Goal: Use online tool/utility: Utilize a website feature to perform a specific function

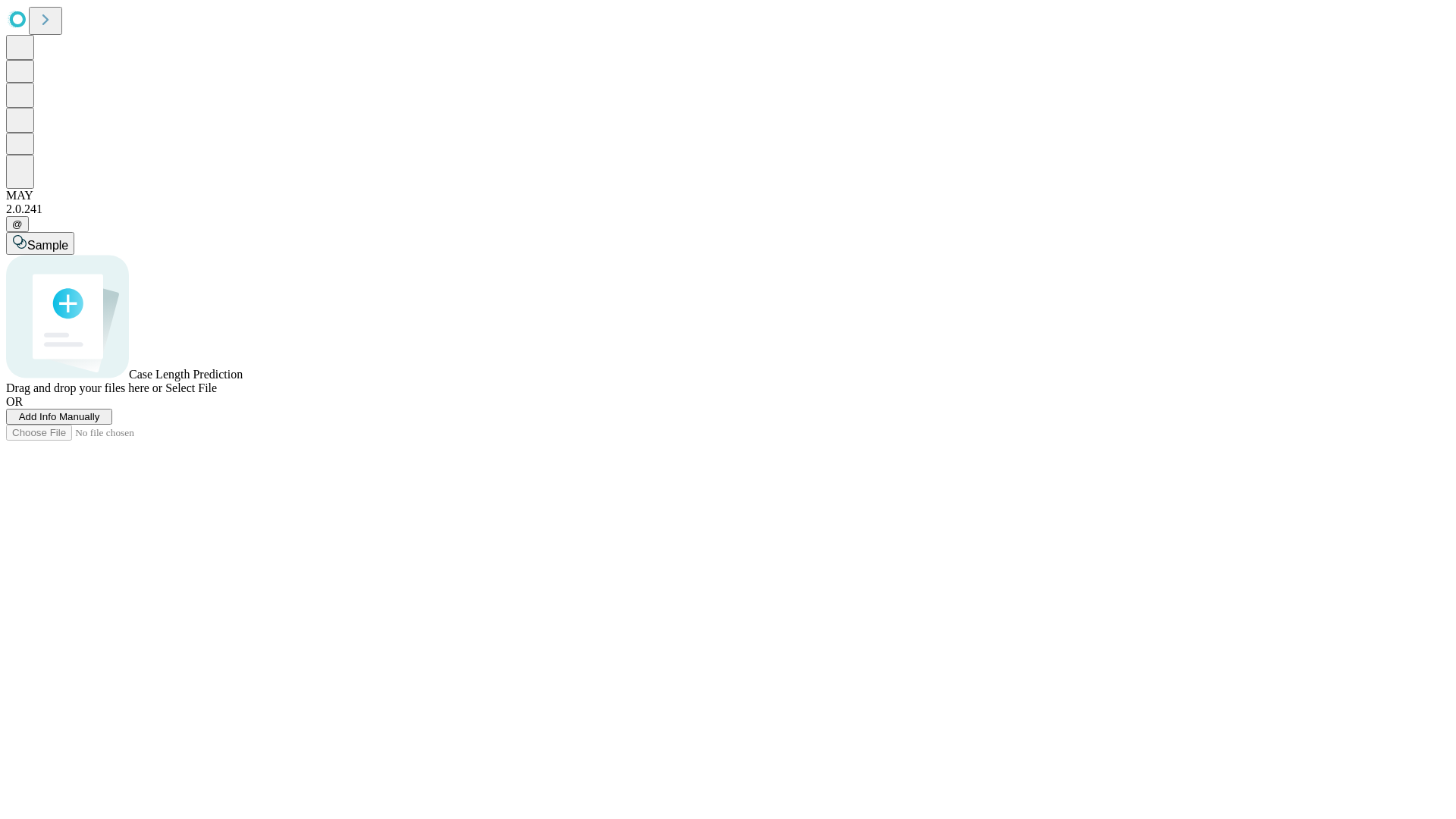
click at [100, 423] on span "Add Info Manually" at bounding box center [60, 416] width 81 height 12
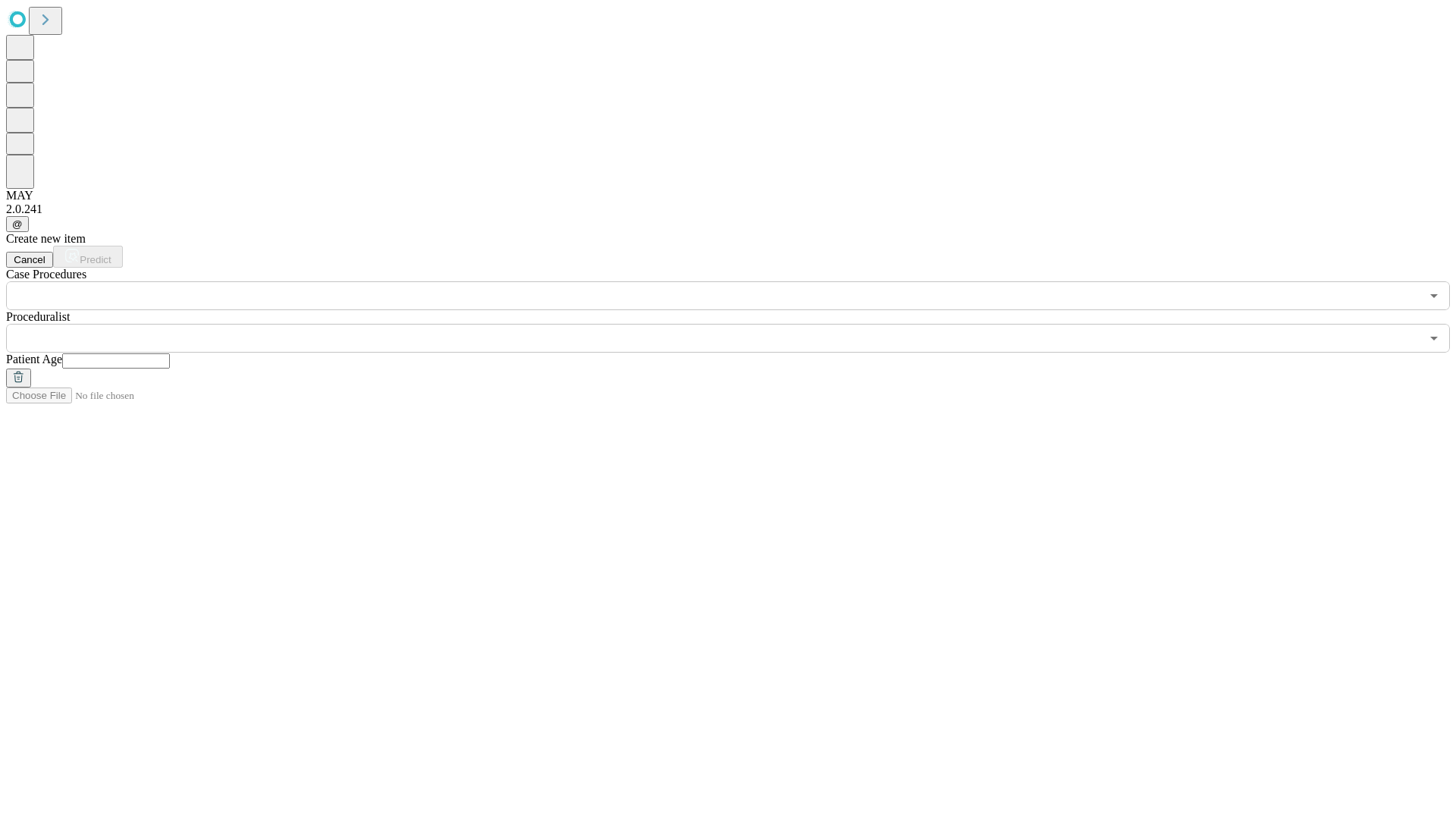
click at [170, 354] on input "text" at bounding box center [116, 361] width 107 height 15
type input "**"
click at [738, 324] on input "text" at bounding box center [713, 339] width 1414 height 29
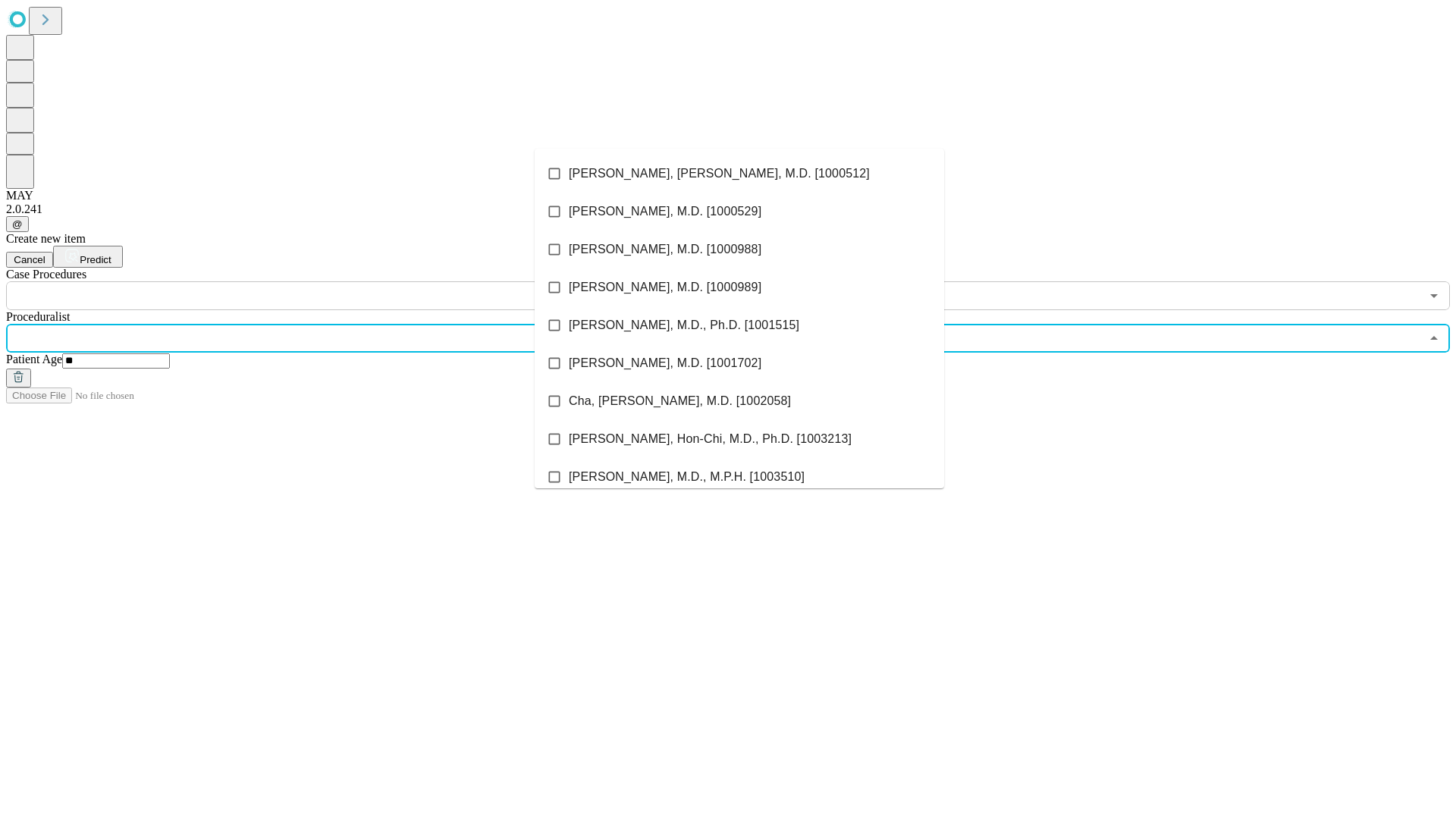
click at [739, 173] on li "[PERSON_NAME], [PERSON_NAME], M.D. [1000512]" at bounding box center [739, 173] width 410 height 38
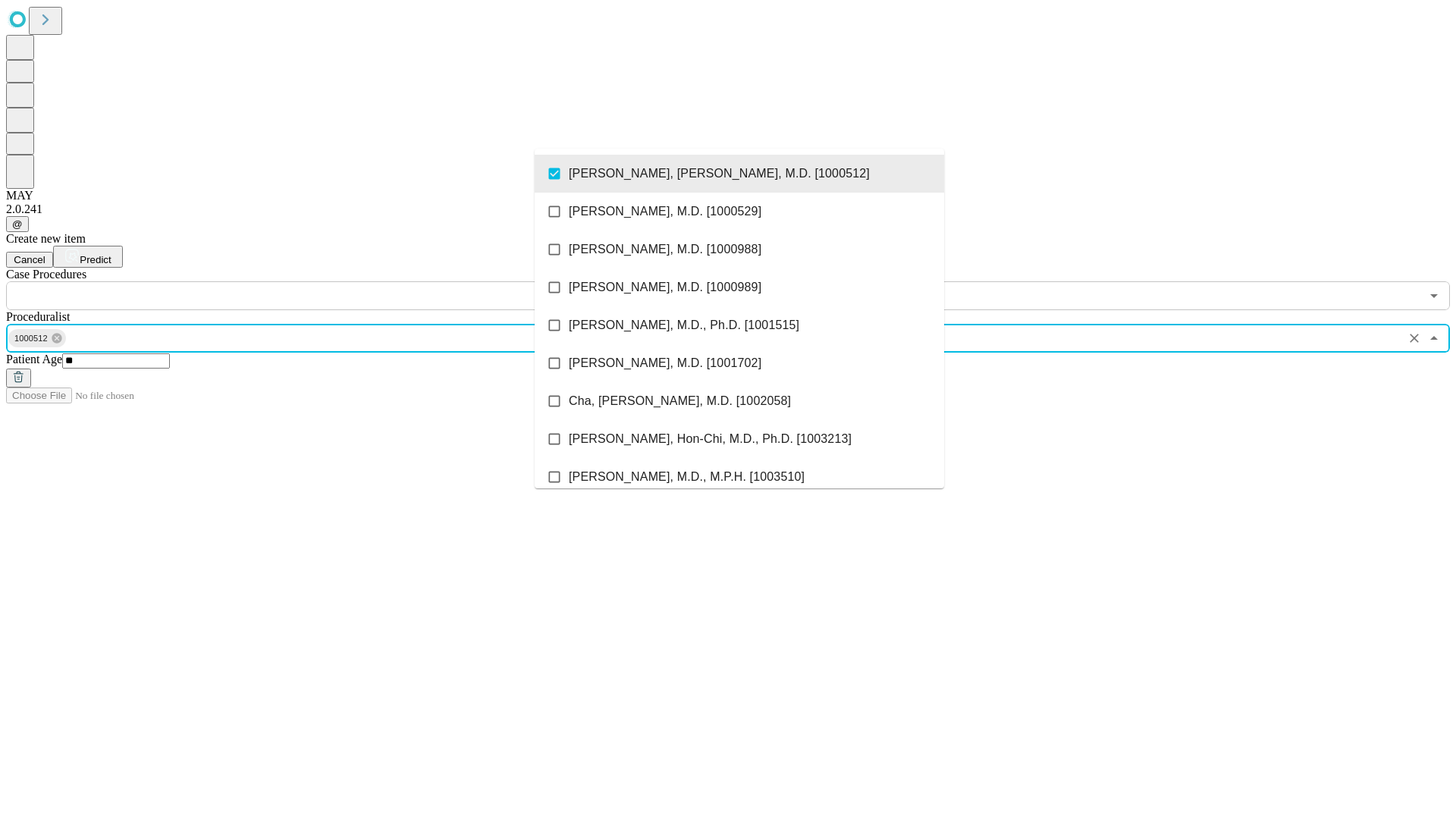
click at [319, 282] on input "text" at bounding box center [713, 296] width 1414 height 29
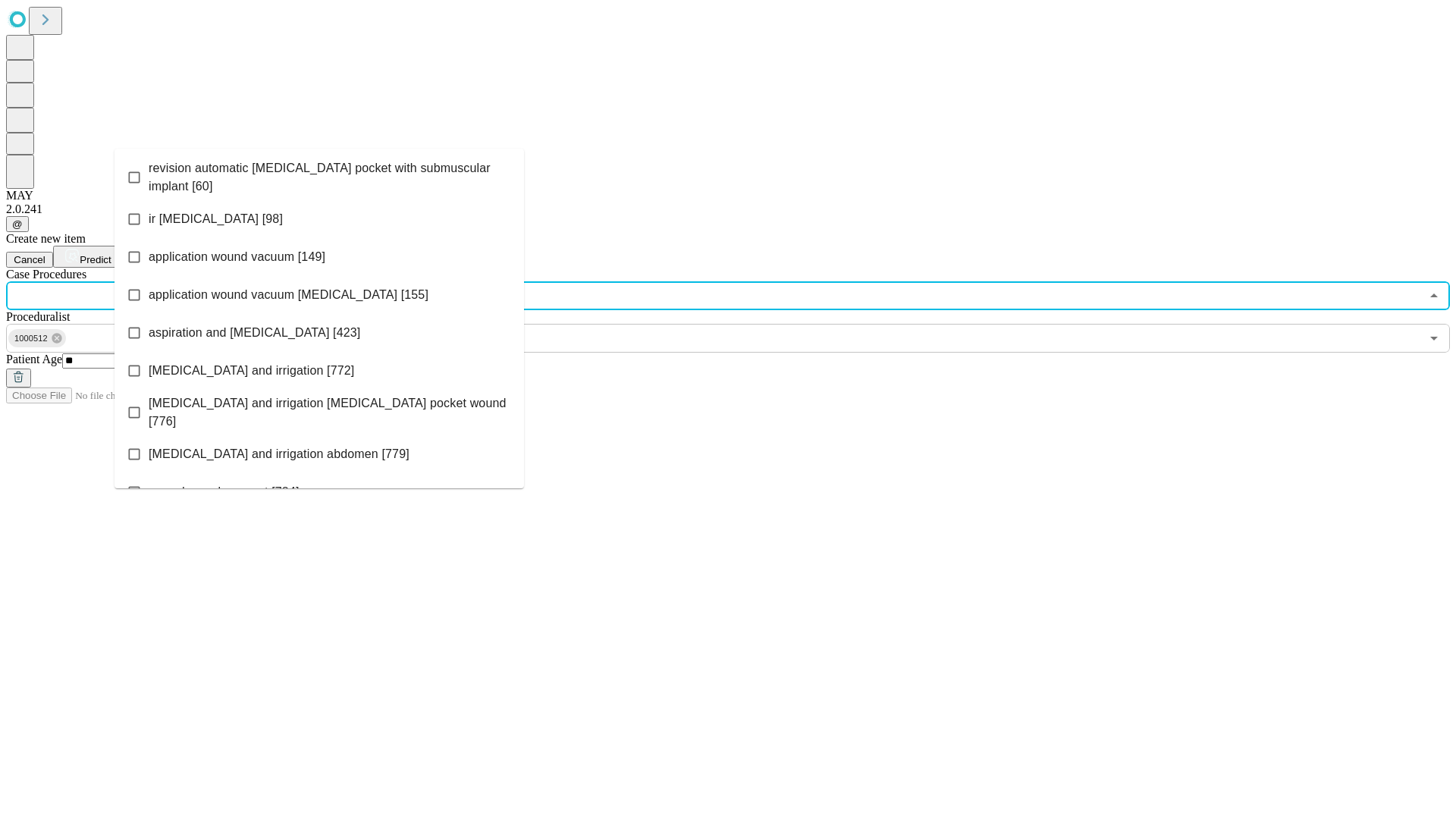
click at [320, 173] on span "revision automatic [MEDICAL_DATA] pocket with submuscular implant [60]" at bounding box center [330, 177] width 363 height 36
click at [111, 254] on span "Predict" at bounding box center [95, 259] width 31 height 12
